Goal: Task Accomplishment & Management: Complete application form

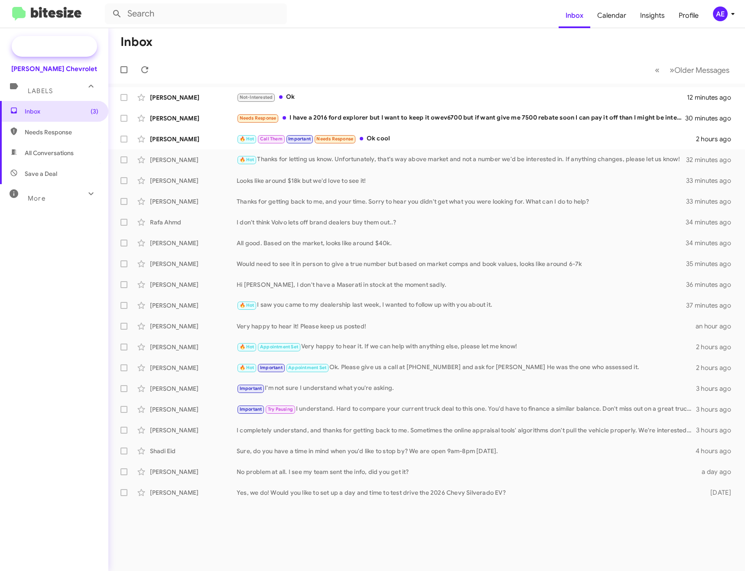
click at [53, 50] on span "Special Campaign" at bounding box center [64, 46] width 52 height 9
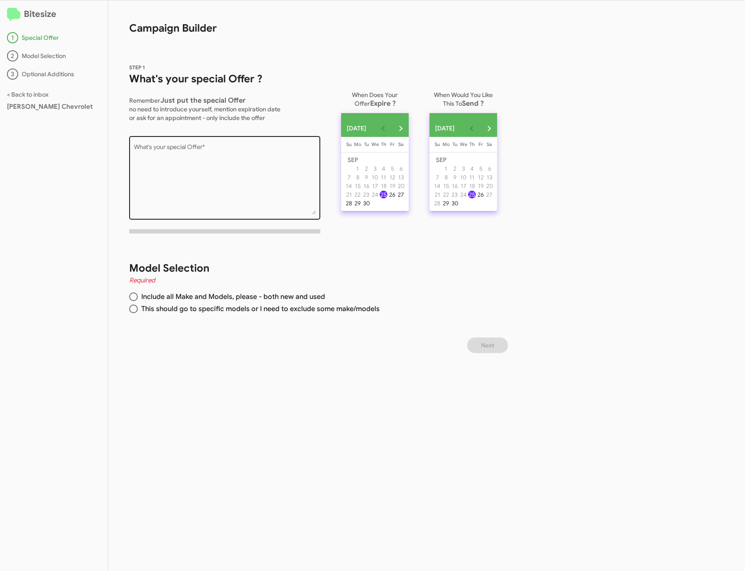
click at [226, 177] on textarea "What's your special Offer *" at bounding box center [225, 179] width 182 height 70
paste textarea "Don't miss the end-of-the-month savings through 9/30! Enjoy special offers on n…"
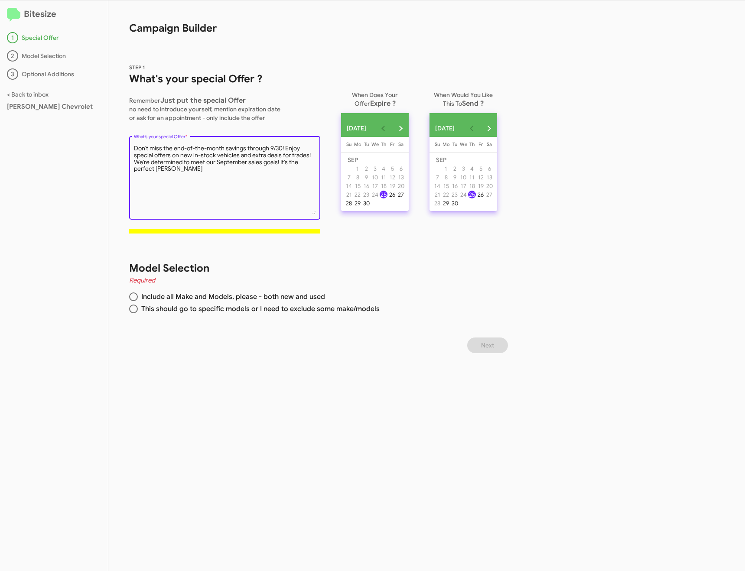
click at [280, 161] on textarea "What's your special Offer *" at bounding box center [225, 179] width 182 height 70
click at [233, 169] on textarea "What's your special Offer *" at bounding box center [225, 179] width 182 height 70
type textarea "Don't miss the end-of-the-month savings through 9/30! Enjoy special offers on n…"
click at [369, 207] on div "30" at bounding box center [366, 203] width 8 height 8
click at [170, 295] on span "Include all Make and Models, please - both new and used" at bounding box center [231, 297] width 187 height 9
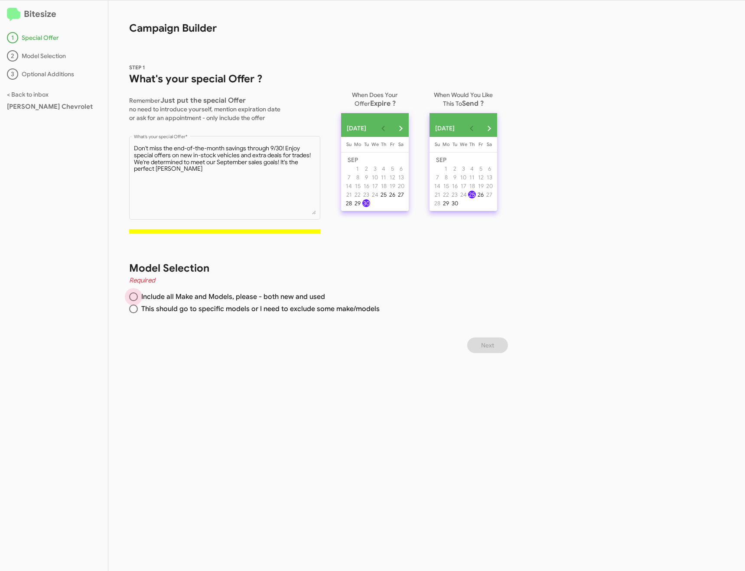
click at [138, 295] on input "Include all Make and Models, please - both new and used" at bounding box center [133, 297] width 9 height 9
radio input "true"
click at [180, 186] on textarea "What's your special Offer *" at bounding box center [225, 179] width 182 height 70
click at [180, 179] on textarea "What's your special Offer *" at bounding box center [225, 179] width 182 height 70
drag, startPoint x: 171, startPoint y: 149, endPoint x: 135, endPoint y: 148, distance: 36.0
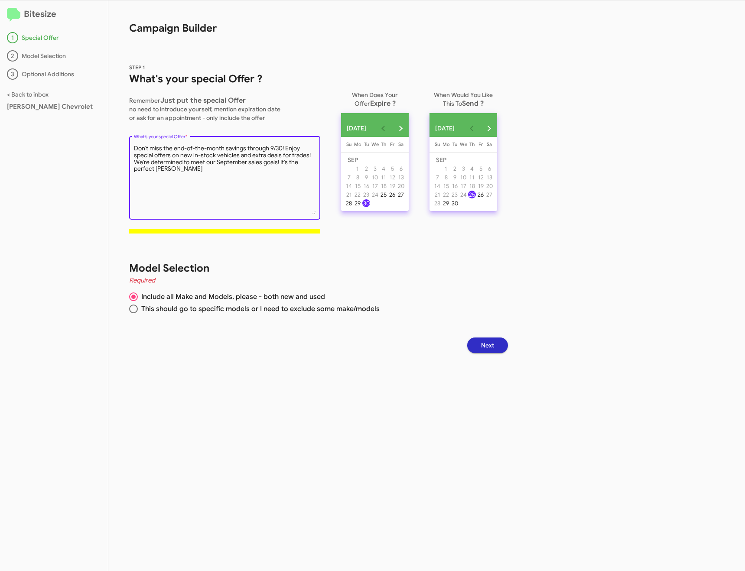
click at [135, 148] on textarea "What's your special Offer *" at bounding box center [225, 179] width 182 height 70
drag, startPoint x: 292, startPoint y: 155, endPoint x: 263, endPoint y: 162, distance: 29.5
click at [263, 162] on textarea "What's your special Offer *" at bounding box center [225, 179] width 182 height 70
type textarea "Special end-of-the-month savings through 9/30! Enjoy special offers on new in-s…"
click at [502, 348] on button "Next" at bounding box center [487, 346] width 41 height 16
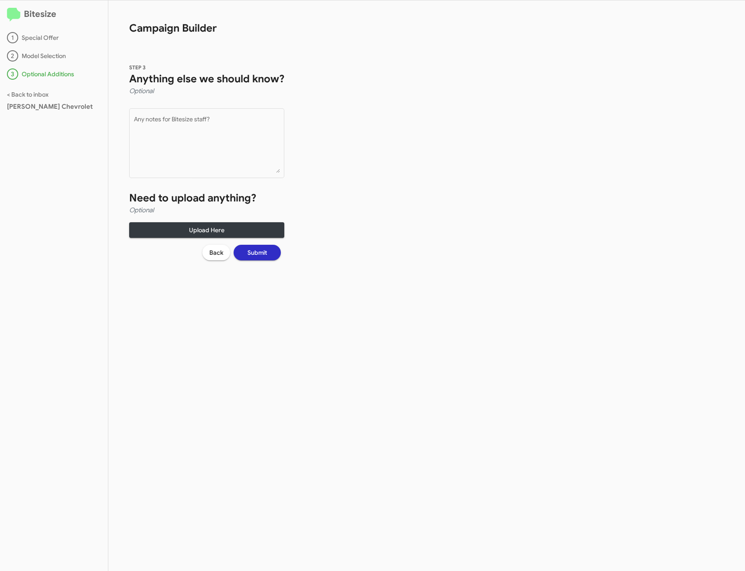
click at [261, 254] on span "Submit" at bounding box center [258, 253] width 20 height 16
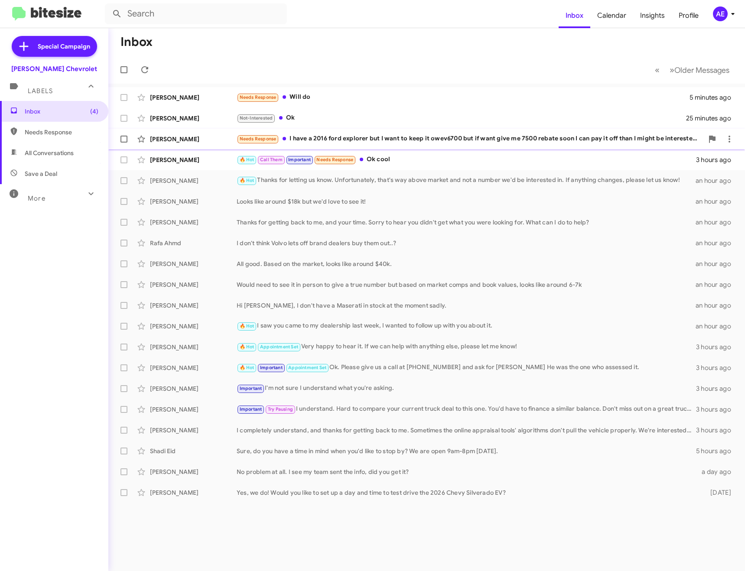
click at [329, 134] on div "[PERSON_NAME] Needs Response I have a 2016 ford explorer but I want to keep it …" at bounding box center [426, 138] width 623 height 17
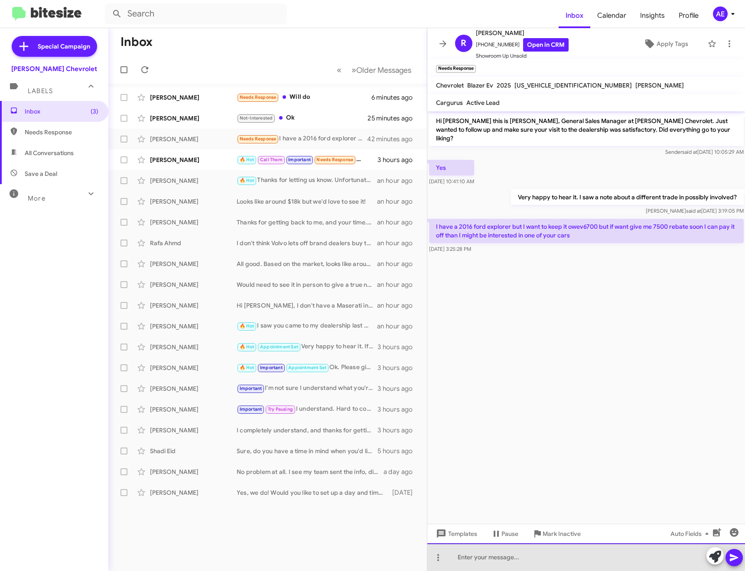
click at [561, 556] on div at bounding box center [586, 558] width 318 height 28
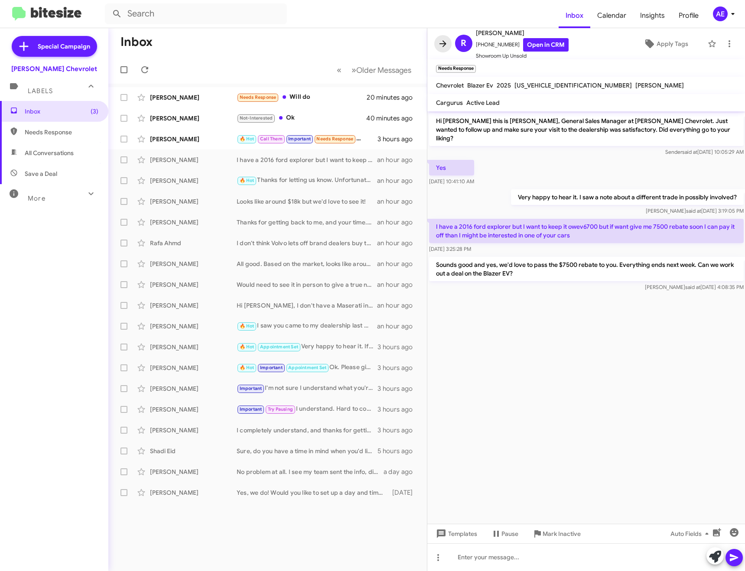
click at [447, 45] on icon at bounding box center [443, 44] width 10 height 10
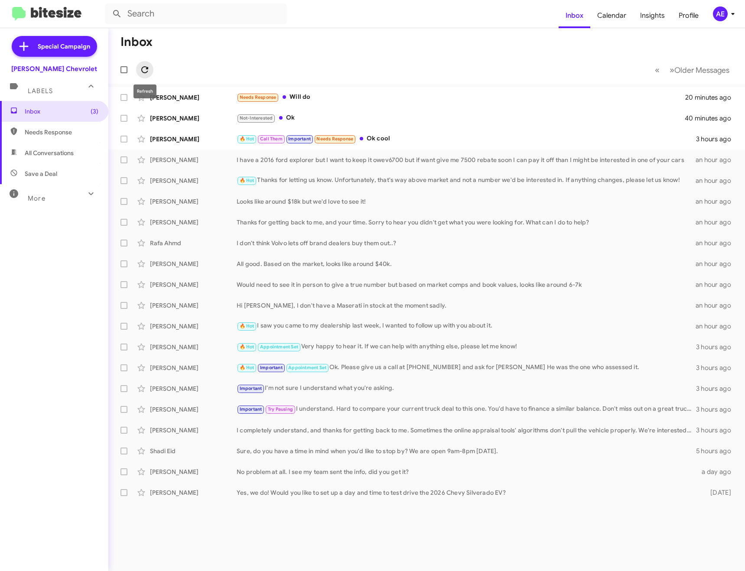
click at [151, 72] on span at bounding box center [144, 70] width 17 height 10
